Goal: Task Accomplishment & Management: Use online tool/utility

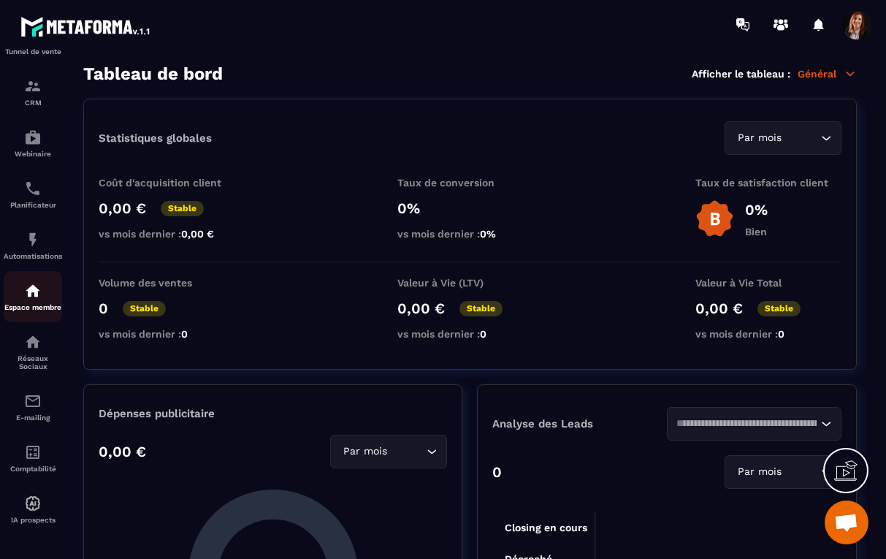
scroll to position [96, 0]
click at [33, 139] on img at bounding box center [33, 138] width 18 height 18
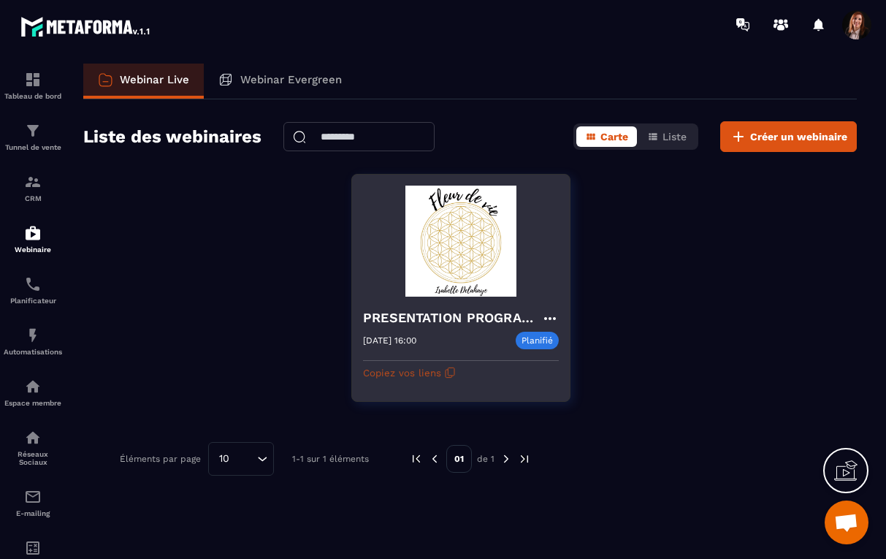
click at [444, 372] on icon "button" at bounding box center [450, 373] width 12 height 12
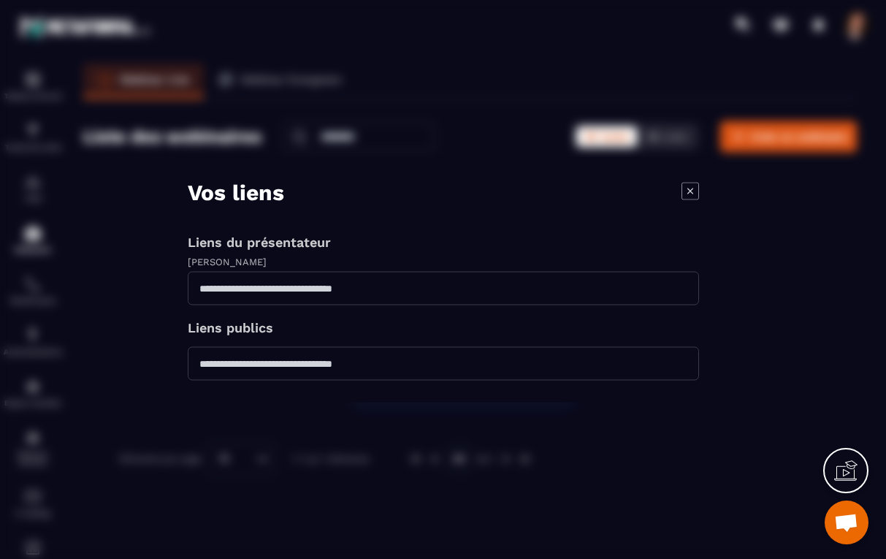
click at [743, 341] on div "Modal window" at bounding box center [443, 279] width 886 height 559
click at [693, 195] on icon "Modal window" at bounding box center [690, 191] width 18 height 18
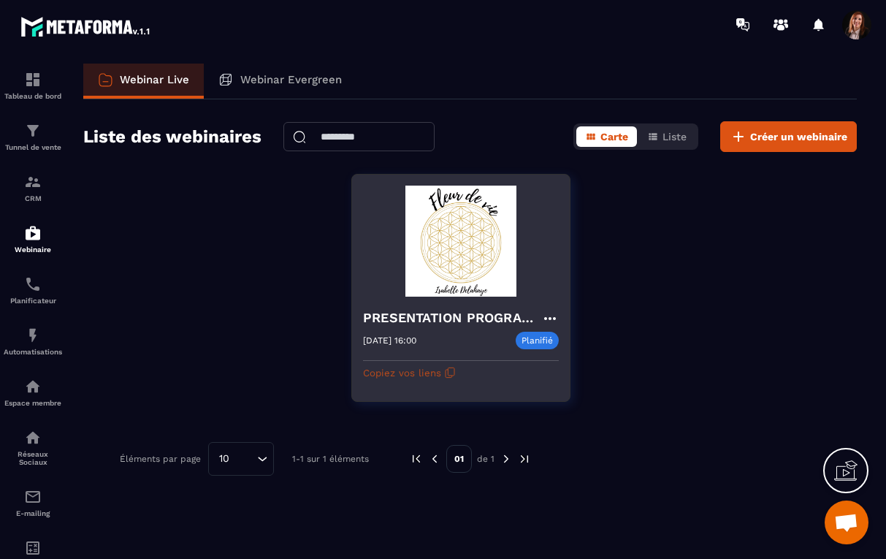
click at [444, 372] on icon "button" at bounding box center [450, 373] width 12 height 12
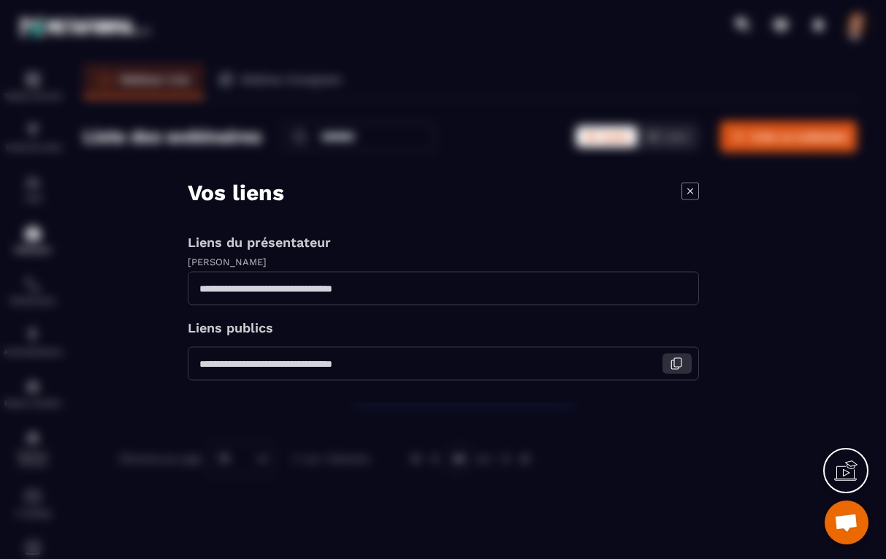
click at [676, 364] on icon "Modal window" at bounding box center [676, 362] width 13 height 13
click at [692, 191] on icon "Modal window" at bounding box center [690, 191] width 18 height 18
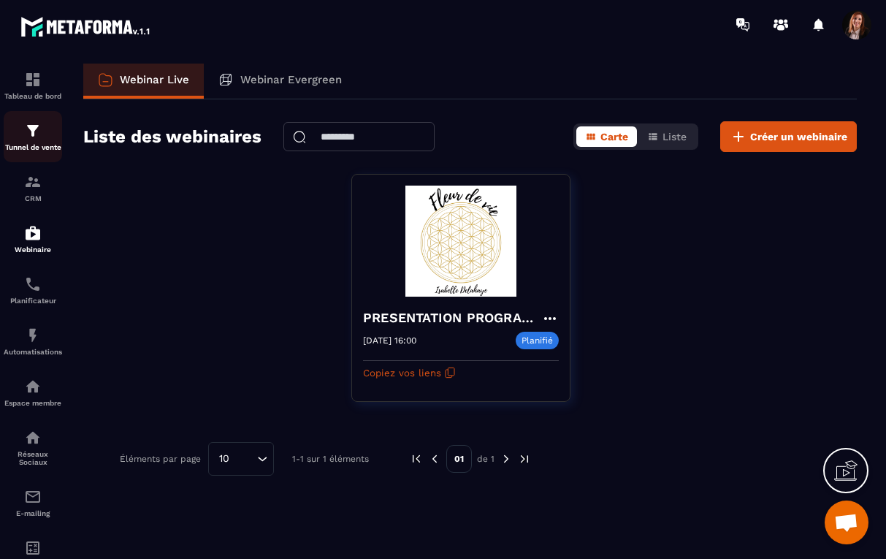
click at [32, 133] on img at bounding box center [33, 131] width 18 height 18
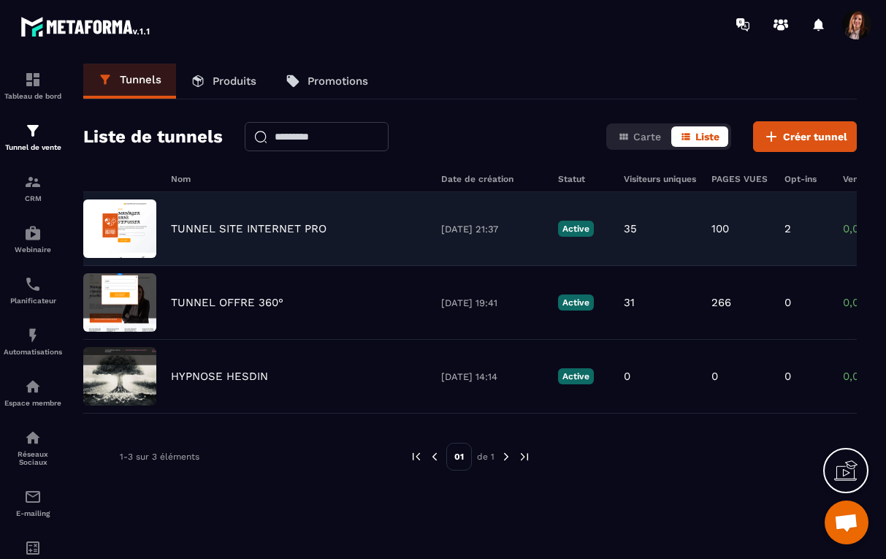
click at [247, 225] on p "TUNNEL SITE INTERNET PRO" at bounding box center [249, 228] width 156 height 13
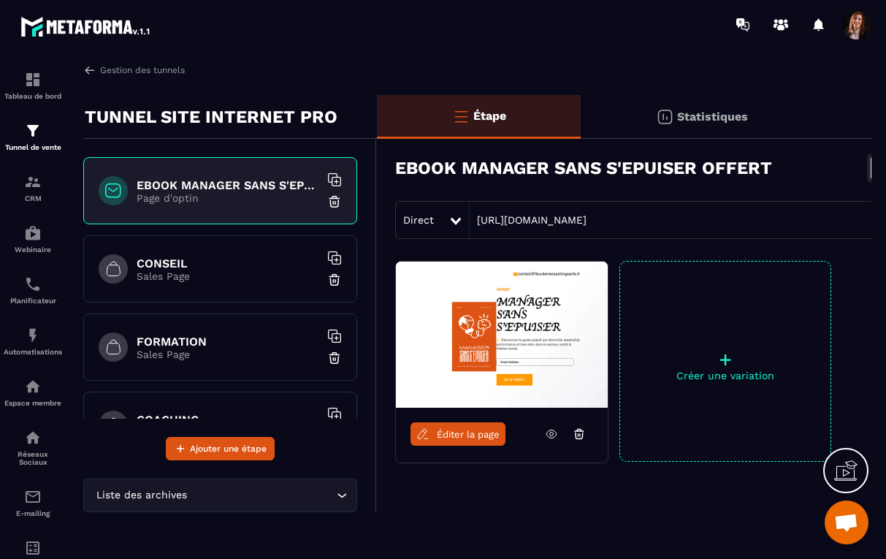
click at [179, 266] on h6 "CONSEIL" at bounding box center [228, 263] width 183 height 14
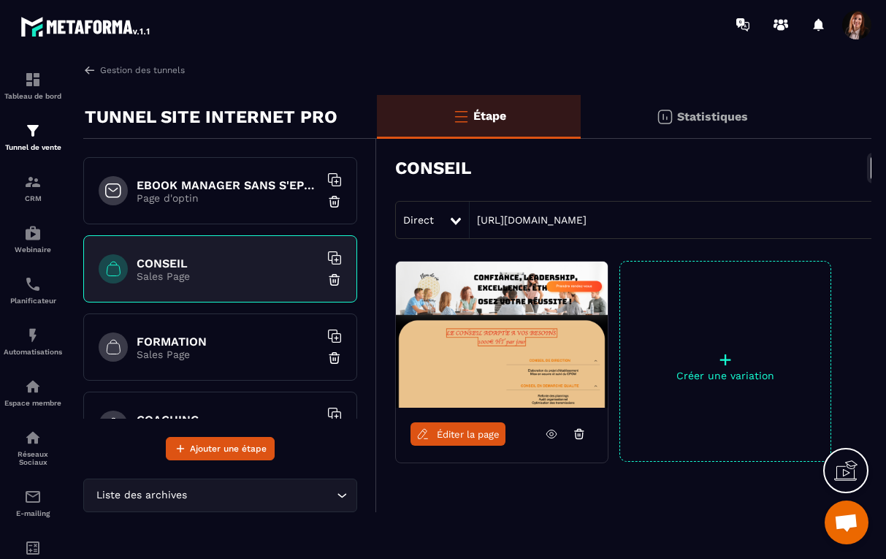
click at [473, 431] on span "Éditer la page" at bounding box center [468, 434] width 63 height 11
